Goal: Navigation & Orientation: Find specific page/section

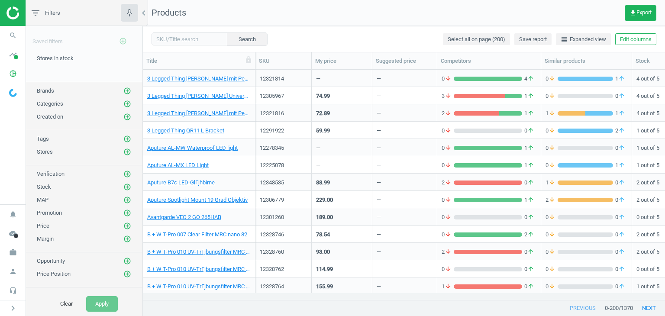
scroll to position [217, 515]
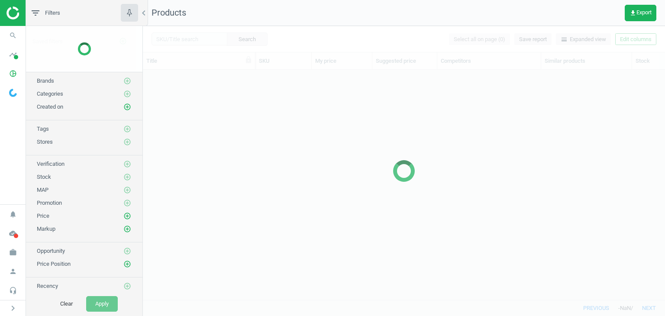
scroll to position [217, 515]
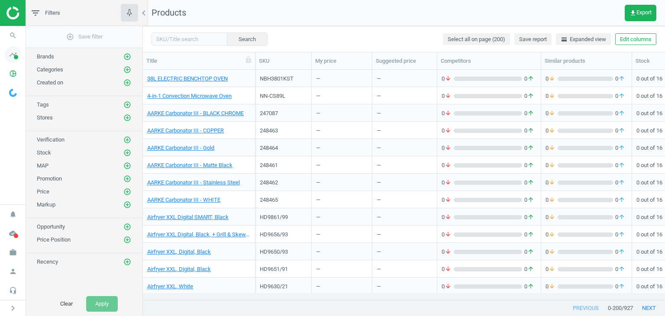
click at [12, 57] on icon "timeline" at bounding box center [13, 54] width 16 height 16
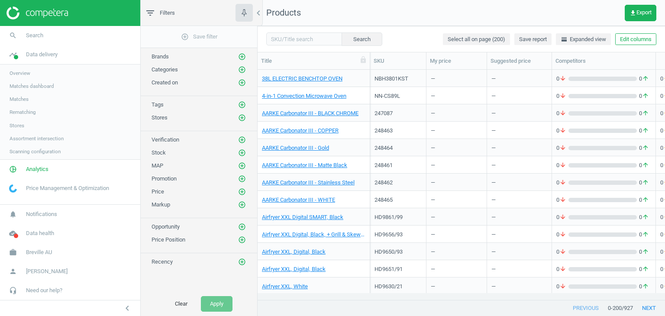
scroll to position [217, 401]
drag, startPoint x: 15, startPoint y: 127, endPoint x: 71, endPoint y: 129, distance: 55.4
click at [15, 127] on span "Stores" at bounding box center [17, 125] width 15 height 7
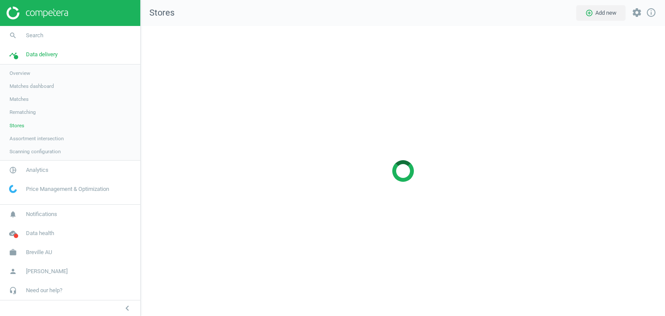
scroll to position [303, 537]
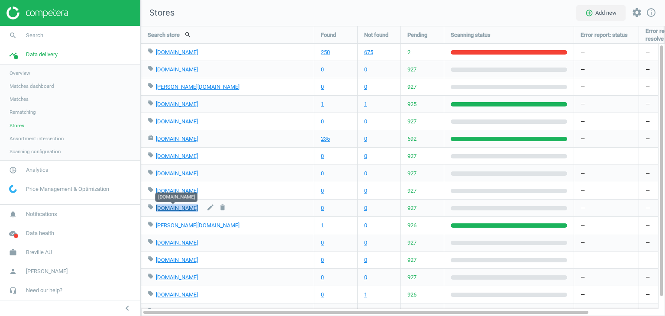
copy link "target.com.au"
drag, startPoint x: 194, startPoint y: 205, endPoint x: 156, endPoint y: 207, distance: 38.2
click at [156, 207] on div "local_offer target.com.au edit delete" at bounding box center [228, 208] width 160 height 17
